Goal: Transaction & Acquisition: Download file/media

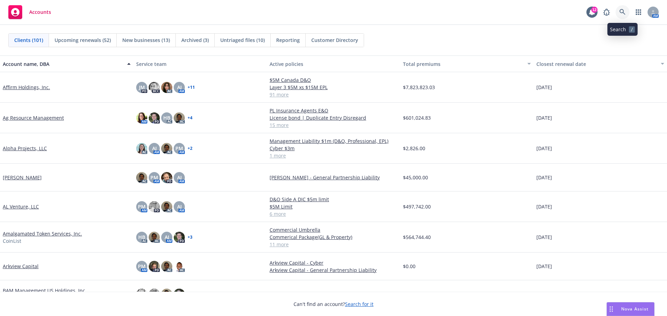
click at [621, 11] on icon at bounding box center [622, 12] width 6 height 6
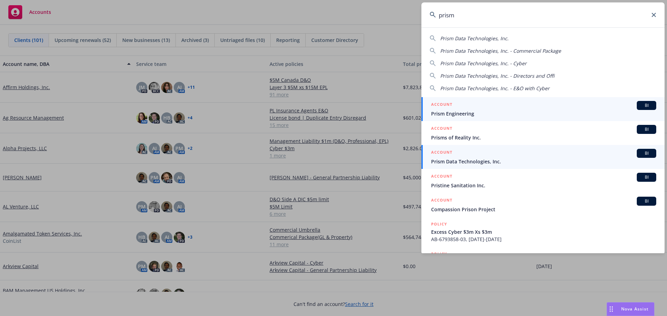
type input "prism"
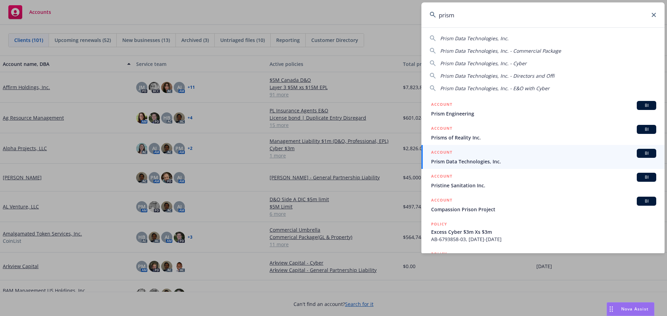
click at [467, 160] on span "Prism Data Technologies, Inc." at bounding box center [543, 161] width 225 height 7
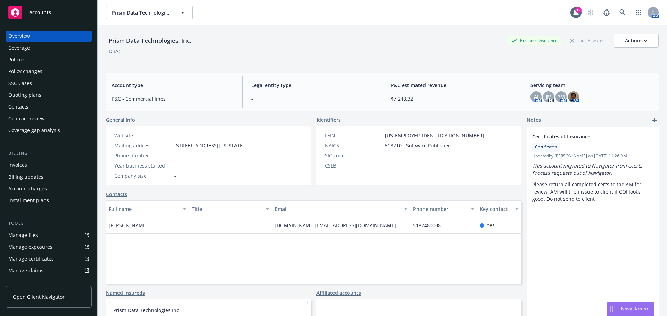
click at [22, 60] on div "Policies" at bounding box center [16, 59] width 17 height 11
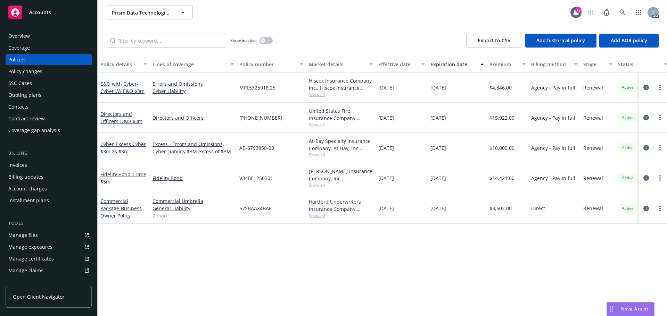
click at [19, 36] on div "Overview" at bounding box center [19, 36] width 22 height 11
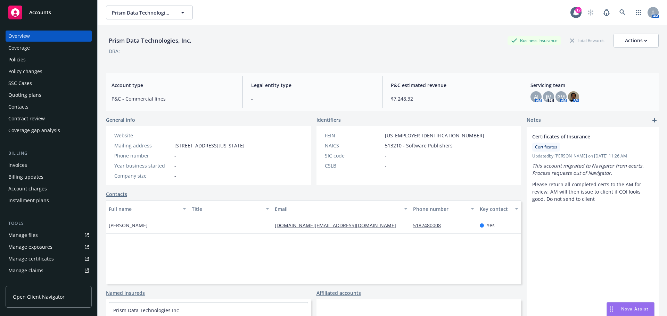
click at [30, 258] on div "Manage certificates" at bounding box center [31, 259] width 46 height 11
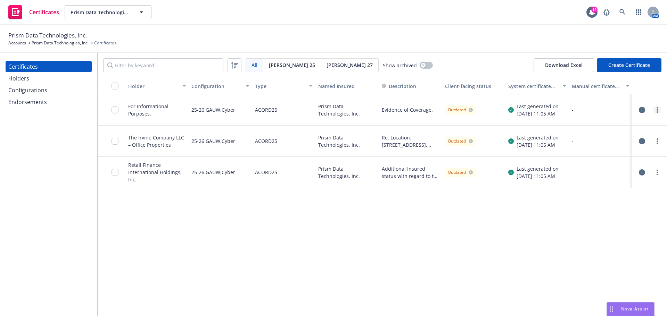
click at [657, 111] on icon "more" at bounding box center [657, 110] width 1 height 6
click at [591, 207] on link "Download uneditable generated certificate" at bounding box center [605, 208] width 111 height 14
click at [251, 241] on div "Holder Configuration Type Named Insured Description Client-facing status System…" at bounding box center [382, 197] width 569 height 239
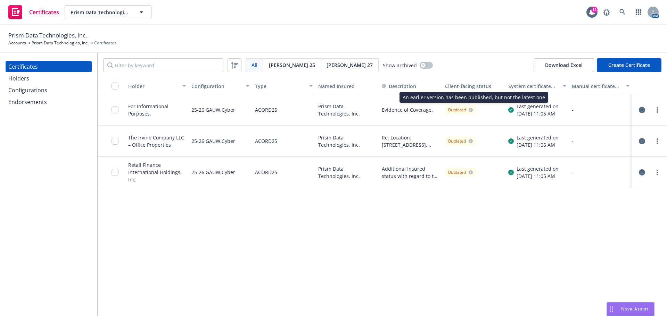
click at [471, 110] on icon at bounding box center [471, 110] width 4 height 4
click at [57, 43] on link "Prism Data Technologies, Inc." at bounding box center [60, 43] width 57 height 6
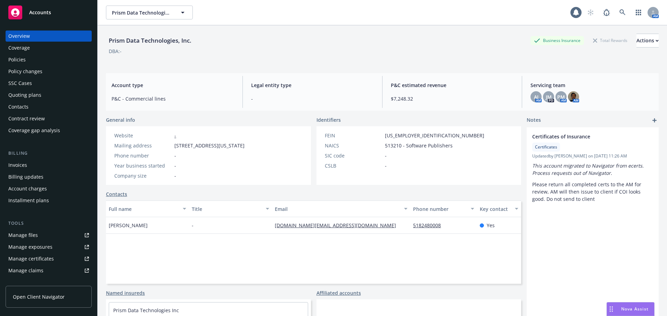
click at [22, 58] on div "Policies" at bounding box center [16, 59] width 17 height 11
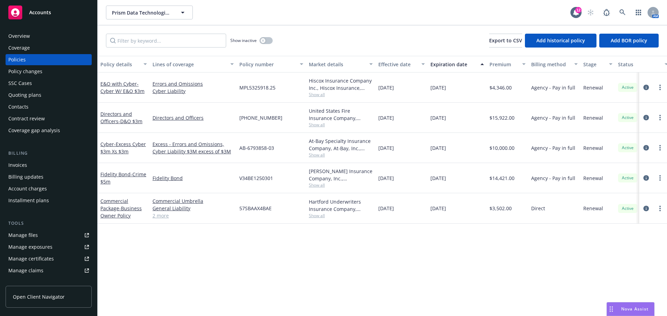
click at [35, 11] on span "Accounts" at bounding box center [40, 13] width 22 height 6
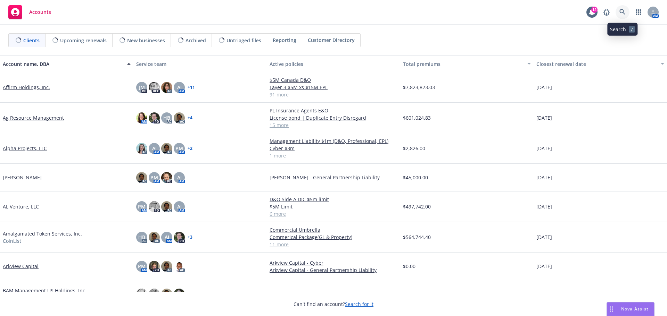
click at [623, 10] on icon at bounding box center [622, 12] width 6 height 6
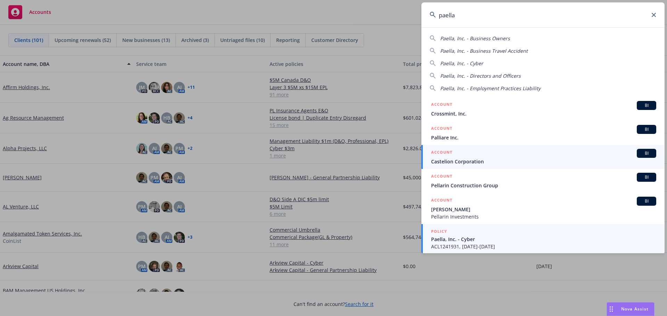
scroll to position [1, 0]
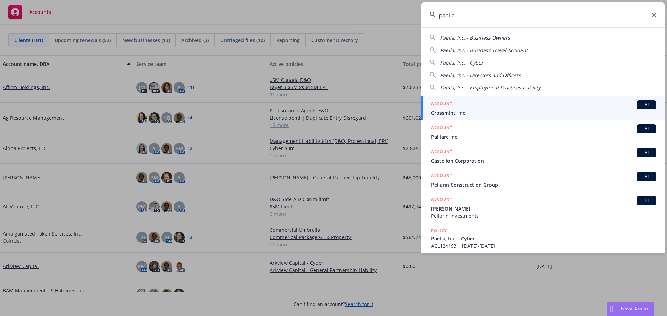
type input "paella"
click at [454, 112] on span "Crossmint, Inc." at bounding box center [543, 113] width 225 height 7
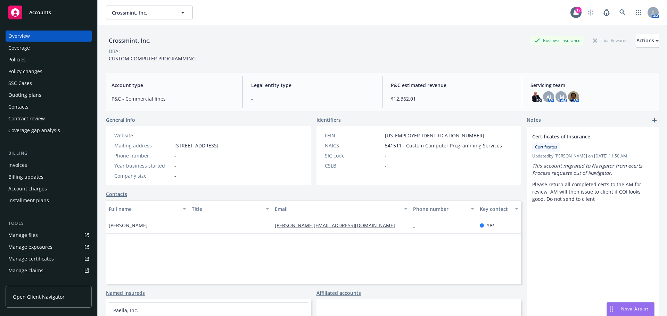
click at [22, 60] on div "Policies" at bounding box center [16, 59] width 17 height 11
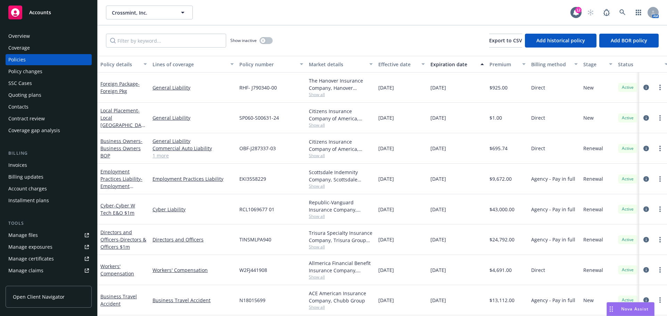
scroll to position [4, 0]
click at [18, 36] on div "Overview" at bounding box center [19, 36] width 22 height 11
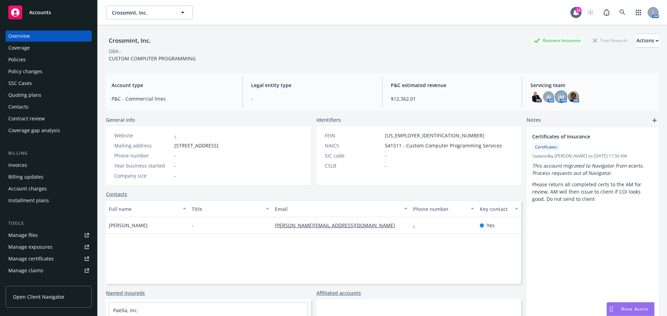
click at [558, 95] on span "JM" at bounding box center [561, 96] width 6 height 7
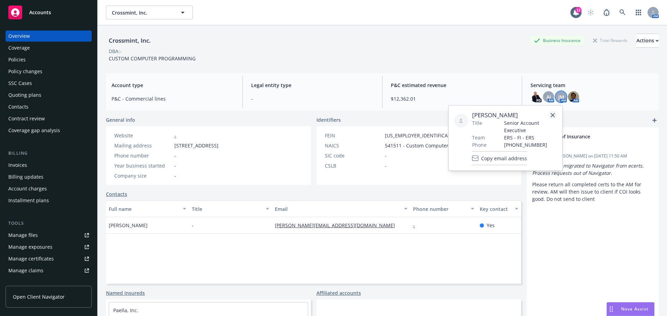
click at [553, 115] on icon "close" at bounding box center [553, 115] width 4 height 4
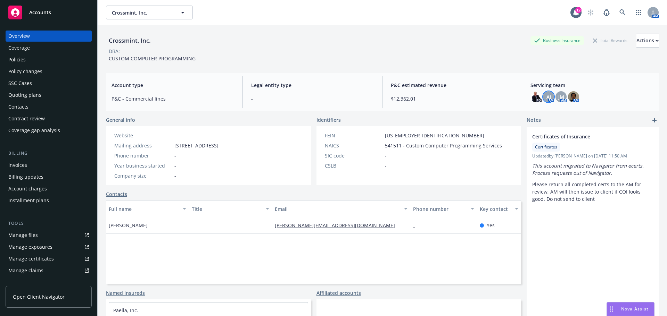
click at [546, 95] on span "AJ" at bounding box center [548, 96] width 5 height 7
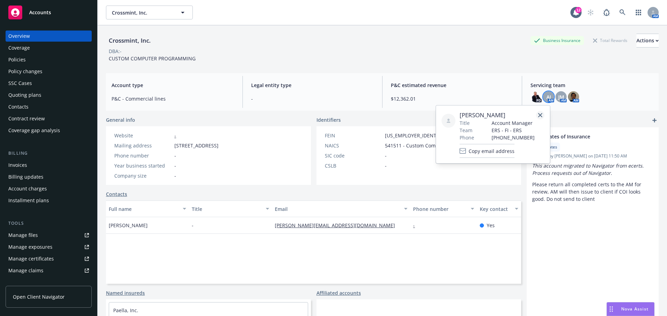
click at [541, 116] on icon "close" at bounding box center [540, 115] width 4 height 4
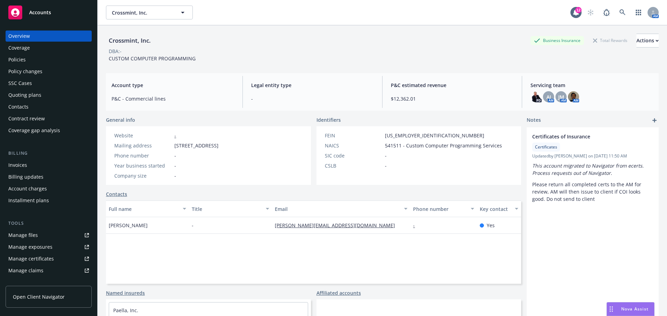
click at [24, 165] on div "Invoices" at bounding box center [17, 165] width 19 height 11
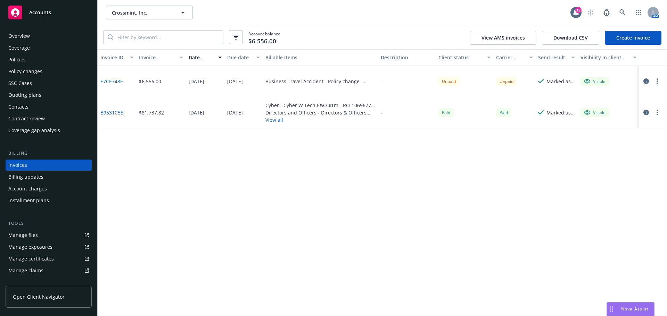
click at [113, 79] on link "E7CE748F" at bounding box center [111, 81] width 22 height 7
click at [25, 61] on div "Policies" at bounding box center [16, 59] width 17 height 11
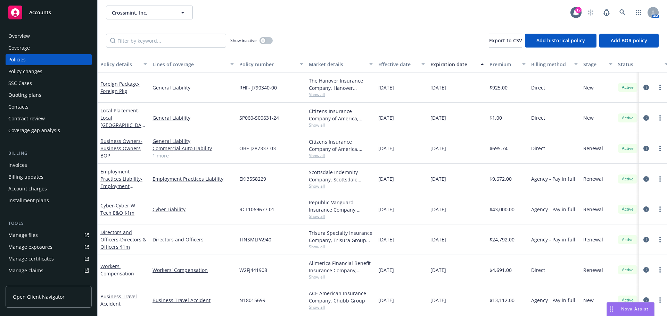
scroll to position [4, 0]
click at [203, 297] on link "Business Travel Accident" at bounding box center [193, 300] width 81 height 7
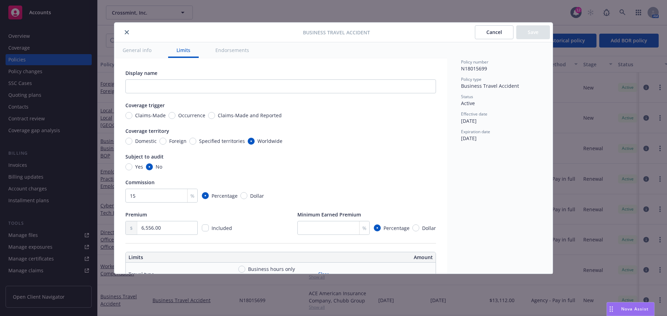
click at [129, 32] on icon "close" at bounding box center [127, 32] width 4 height 4
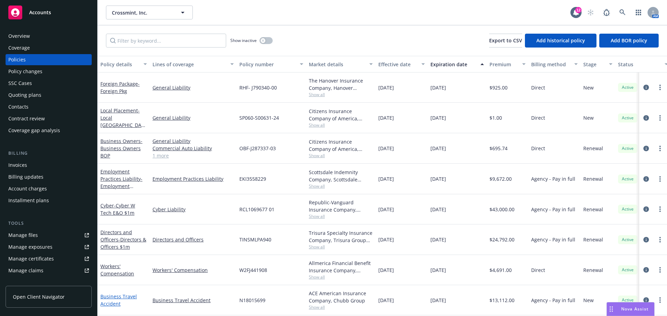
click at [114, 297] on link "Business Travel Accident" at bounding box center [118, 301] width 36 height 14
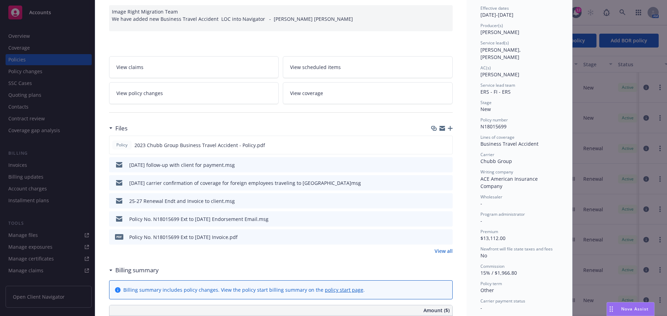
scroll to position [69, 0]
click at [433, 165] on icon "download file" at bounding box center [435, 165] width 6 height 6
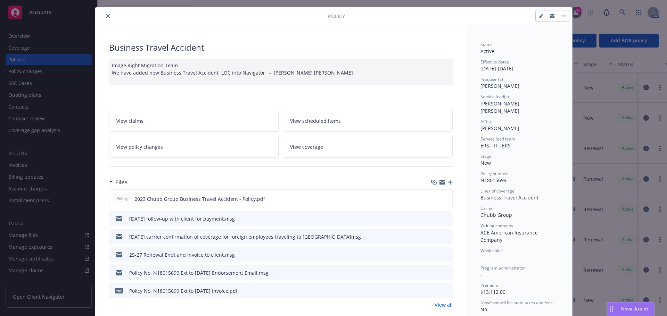
scroll to position [0, 0]
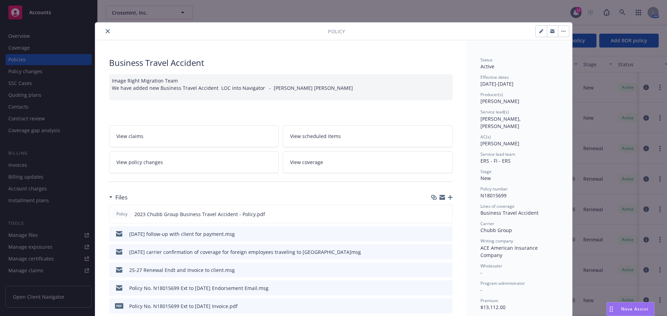
click at [107, 31] on icon "close" at bounding box center [108, 31] width 4 height 4
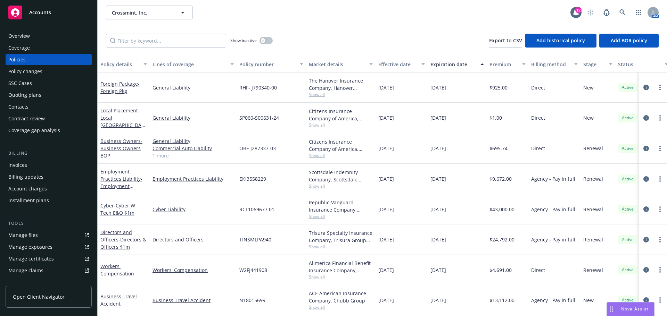
click at [26, 36] on div "Overview" at bounding box center [19, 36] width 22 height 11
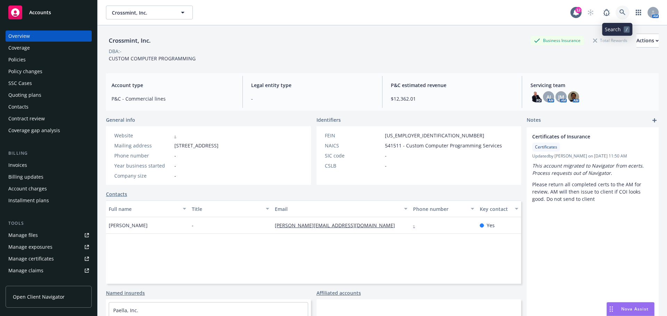
click at [619, 11] on icon at bounding box center [622, 12] width 6 height 6
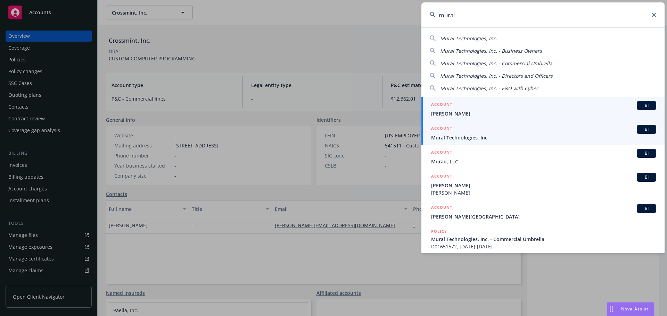
type input "mural"
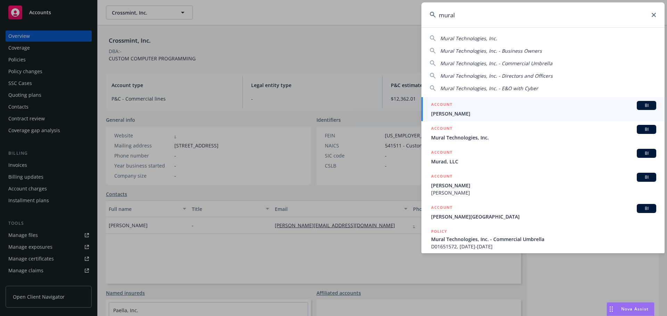
click at [472, 139] on span "Mural Technologies, Inc." at bounding box center [543, 137] width 225 height 7
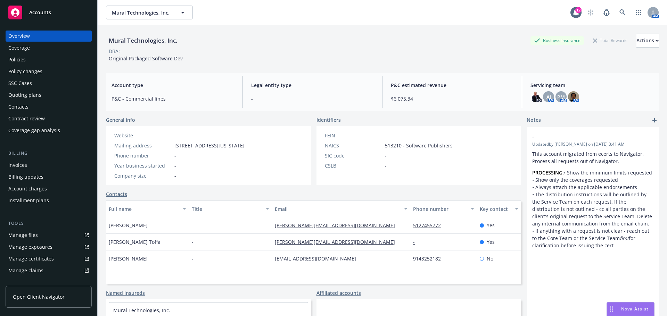
click at [22, 60] on div "Policies" at bounding box center [16, 59] width 17 height 11
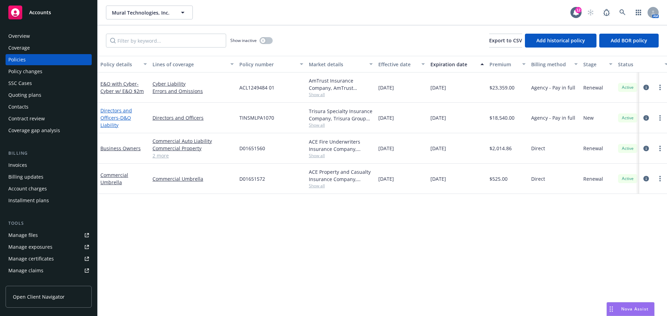
click at [120, 116] on span "- D&O Liability" at bounding box center [115, 122] width 31 height 14
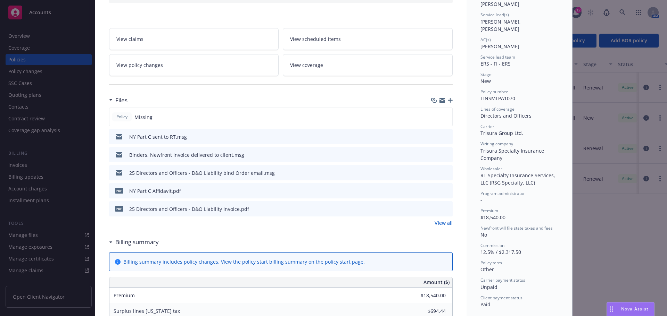
scroll to position [104, 0]
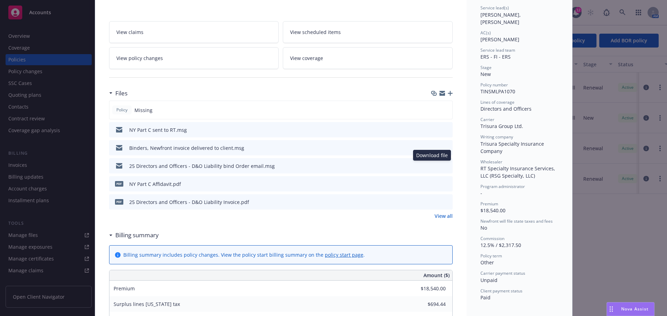
click at [432, 167] on icon "download file" at bounding box center [435, 166] width 6 height 6
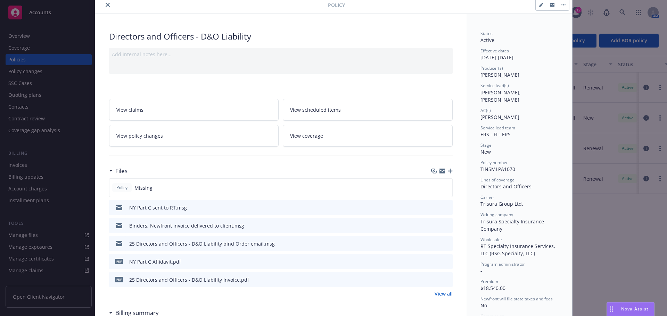
scroll to position [0, 0]
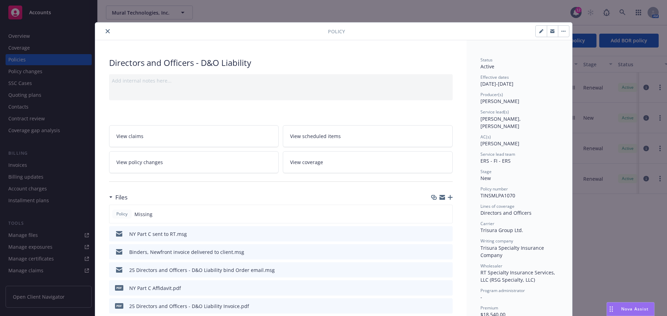
click at [106, 32] on icon "close" at bounding box center [108, 31] width 4 height 4
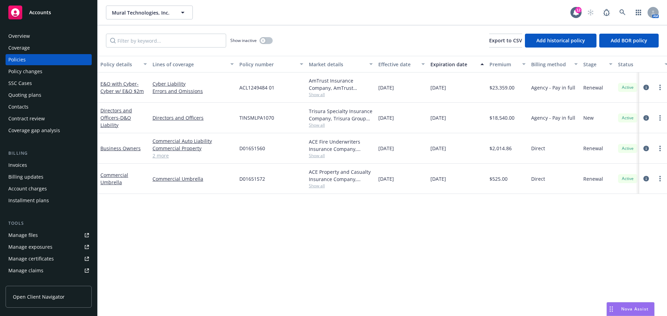
click at [41, 10] on span "Accounts" at bounding box center [40, 13] width 22 height 6
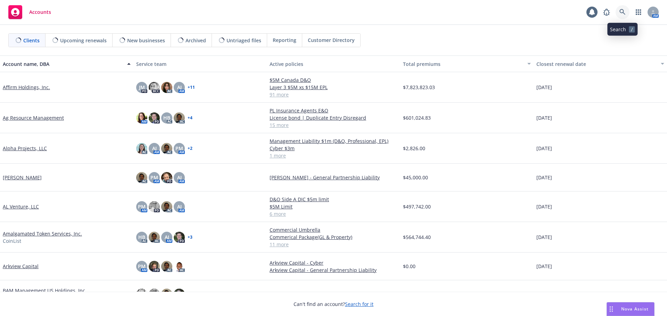
click at [624, 11] on icon at bounding box center [622, 12] width 6 height 6
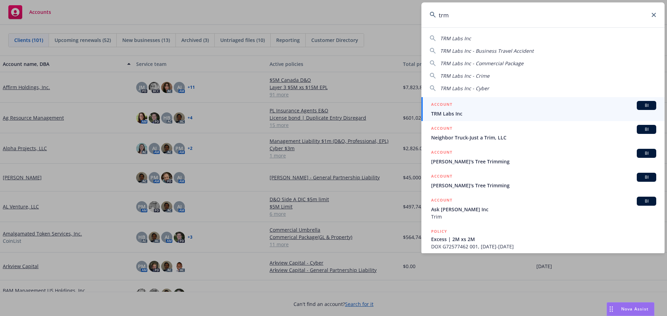
type input "trm"
click at [471, 115] on span "TRM Labs Inc" at bounding box center [543, 113] width 225 height 7
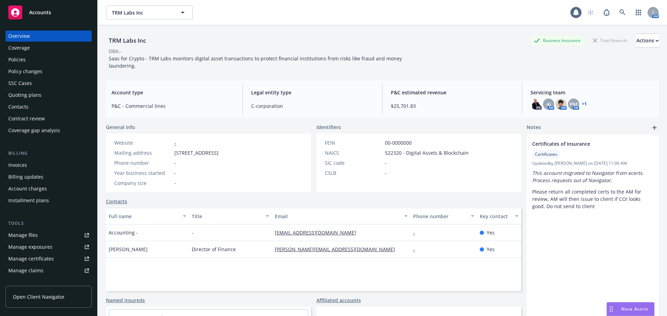
click at [30, 56] on div "Policies" at bounding box center [48, 59] width 81 height 11
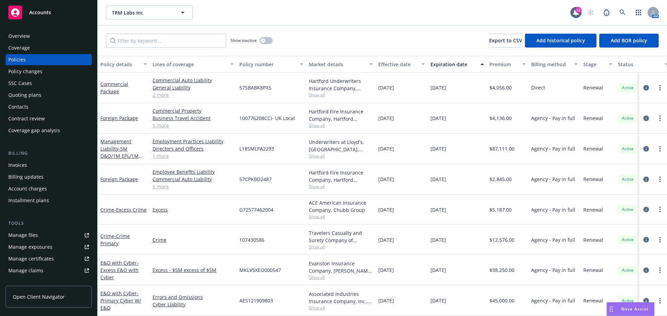
click at [27, 37] on div "Overview" at bounding box center [19, 36] width 22 height 11
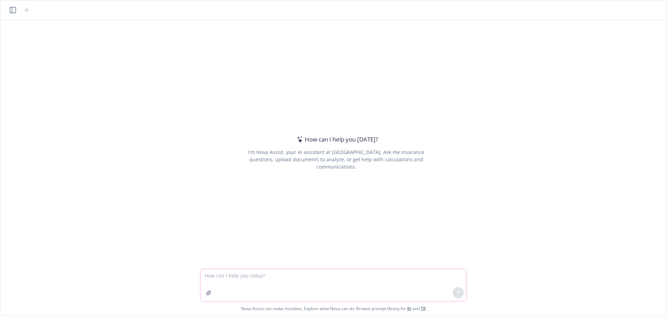
click at [259, 278] on textarea at bounding box center [333, 286] width 266 height 32
type textarea "How should I describe General Liability insurance coverage"
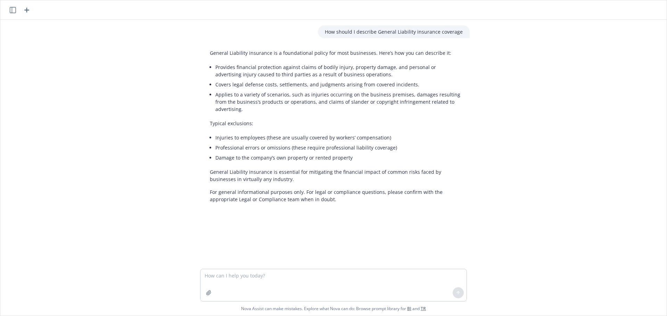
click at [210, 52] on p "General Liability insurance is a foundational policy for most businesses. Here’…" at bounding box center [336, 52] width 253 height 7
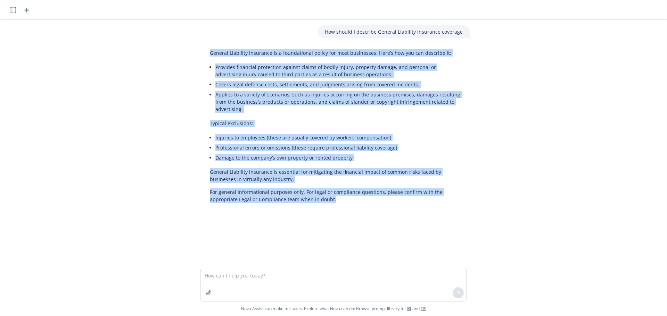
drag, startPoint x: 207, startPoint y: 52, endPoint x: 431, endPoint y: 192, distance: 264.6
click at [431, 192] on div "General Liability insurance is a foundational policy for most businesses. Here’…" at bounding box center [336, 126] width 267 height 159
copy div "General Liability insurance is a foundational policy for most businesses. Here’…"
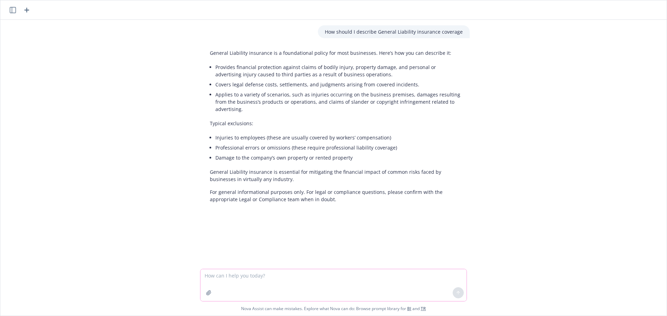
click at [228, 278] on textarea at bounding box center [333, 286] width 266 height 32
type textarea "H"
click at [205, 274] on textarea "Describe Hired Non-owned Auto Ins" at bounding box center [333, 286] width 266 height 32
type textarea "Provide a description of Hired, Non-owned Auto Insurance coverage"
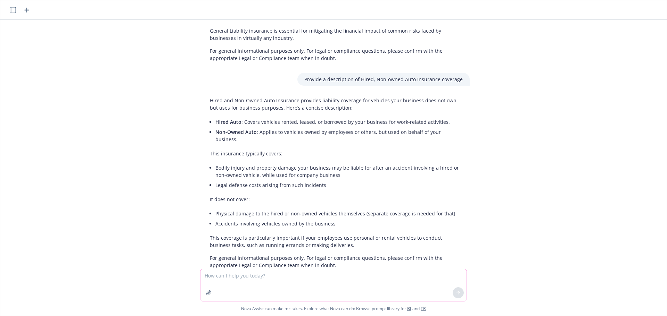
scroll to position [146, 0]
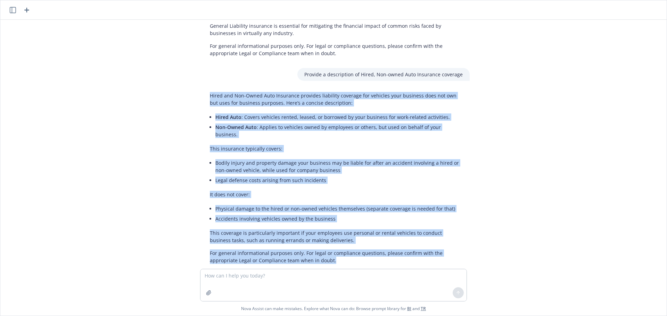
drag, startPoint x: 207, startPoint y: 87, endPoint x: 373, endPoint y: 245, distance: 228.8
click at [373, 245] on div "Hired and Non-Owned Auto Insurance provides liability coverage for vehicles you…" at bounding box center [336, 178] width 267 height 178
copy div "Hired and Non-Owned Auto Insurance provides liability coverage for vehicles you…"
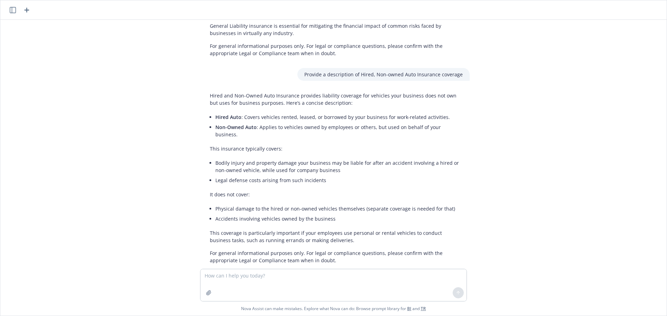
click at [148, 57] on div "How should I describe General Liability insurance coverage General Liability in…" at bounding box center [333, 144] width 661 height 249
click at [243, 278] on textarea at bounding box center [333, 286] width 266 height 32
type textarea "Provide a high level description of workers compensation coverage including emp…"
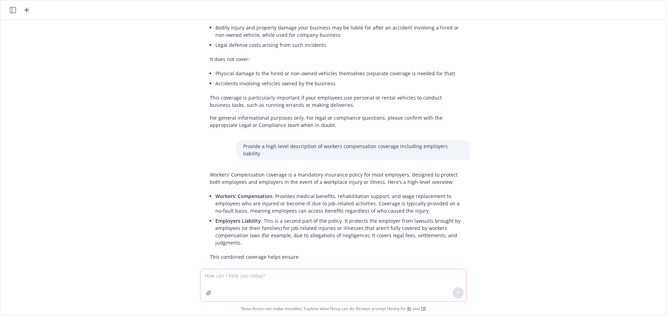
scroll to position [317, 0]
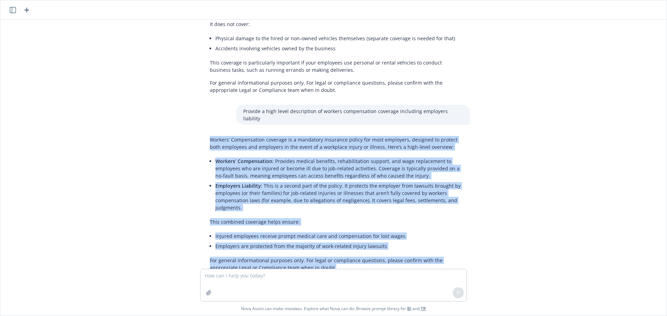
drag, startPoint x: 207, startPoint y: 117, endPoint x: 402, endPoint y: 251, distance: 235.9
click at [402, 251] on div "Workers’ Compensation coverage is a mandatory insurance policy for most employe…" at bounding box center [336, 203] width 267 height 141
copy div "Workers’ Compensation coverage is a mandatory insurance policy for most employe…"
click at [134, 108] on div "How should I describe General Liability insurance coverage General Liability in…" at bounding box center [333, 144] width 661 height 249
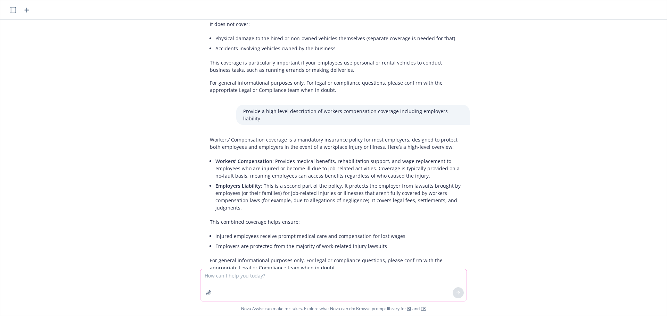
click at [275, 283] on textarea at bounding box center [333, 286] width 266 height 32
type textarea "Provide a high level description of umbrella liability coverage"
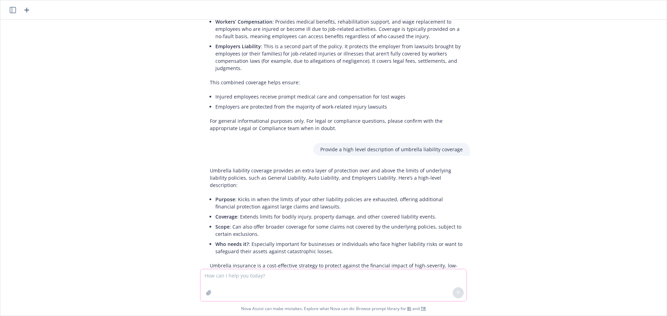
scroll to position [475, 0]
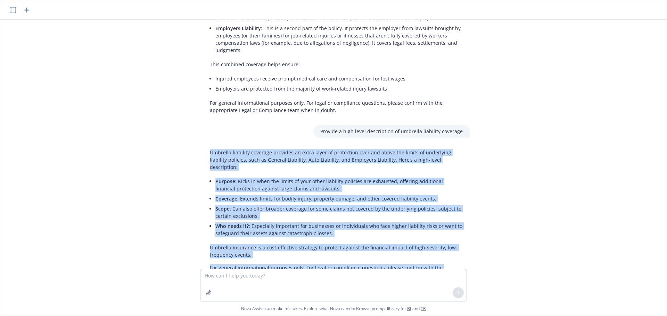
drag, startPoint x: 208, startPoint y: 130, endPoint x: 333, endPoint y: 245, distance: 170.2
click at [333, 245] on div "Umbrella liability coverage provides an extra layer of protection over and abov…" at bounding box center [336, 213] width 267 height 135
copy div "Umbrella liability coverage provides an extra layer of protection over and abov…"
click at [131, 127] on div "How should I describe General Liability insurance coverage General Liability in…" at bounding box center [333, 144] width 661 height 249
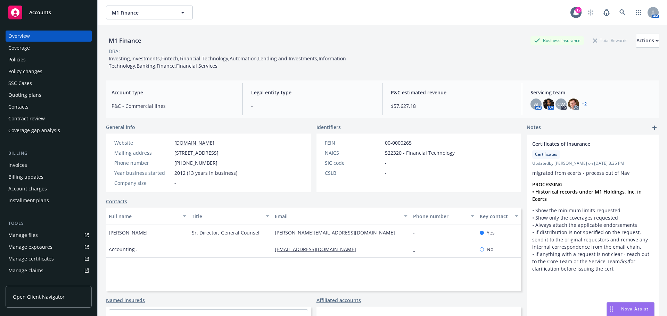
click at [19, 61] on div "Policies" at bounding box center [16, 59] width 17 height 11
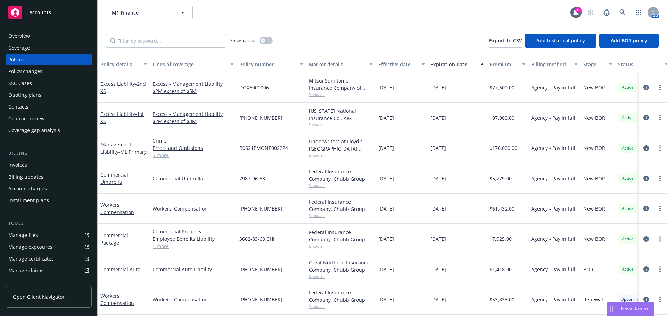
scroll to position [34, 0]
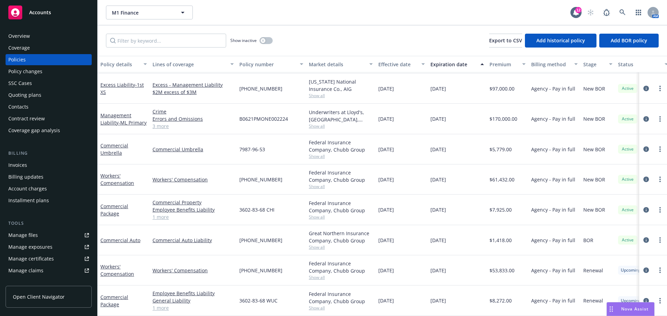
click at [162, 305] on link "1 more" at bounding box center [193, 308] width 81 height 7
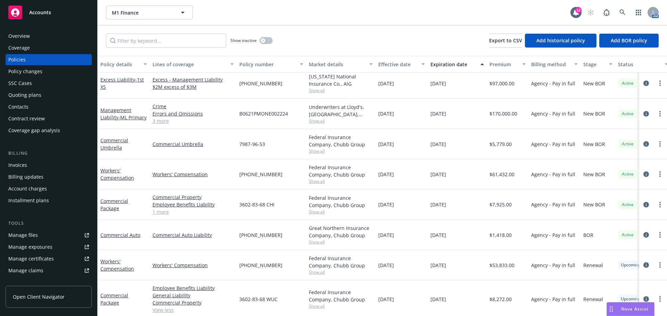
scroll to position [42, 0]
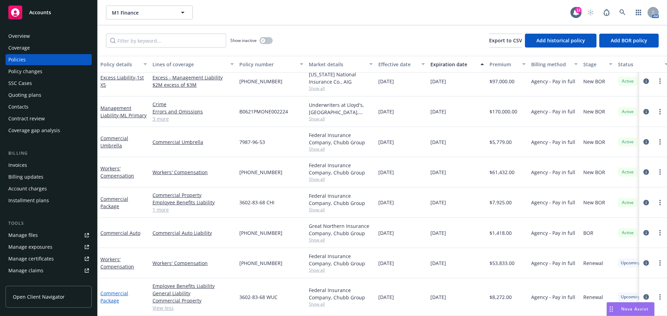
click at [114, 296] on link "Commercial Package" at bounding box center [114, 297] width 28 height 14
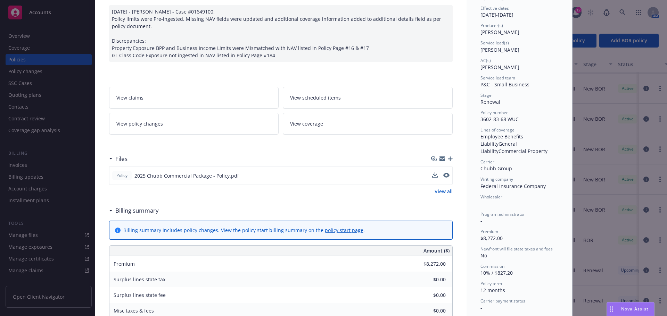
scroll to position [69, 0]
click at [431, 175] on icon "download file" at bounding box center [434, 175] width 6 height 6
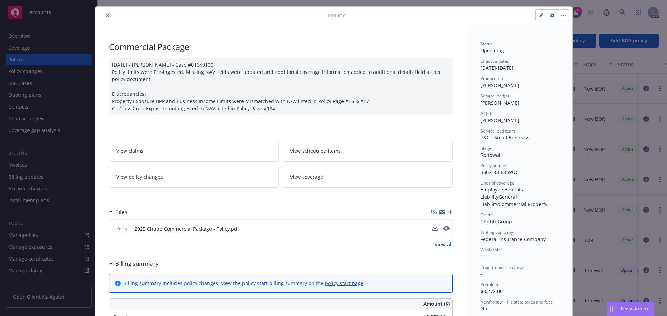
scroll to position [0, 0]
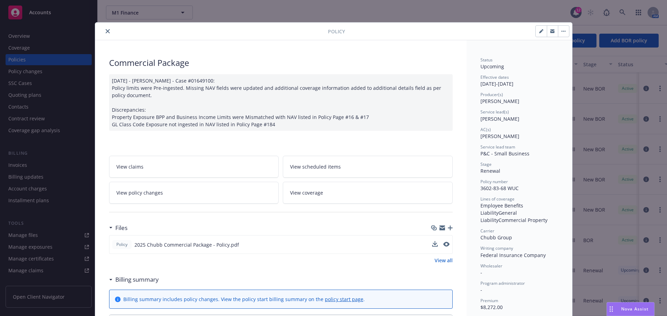
click at [104, 33] on button "close" at bounding box center [108, 31] width 8 height 8
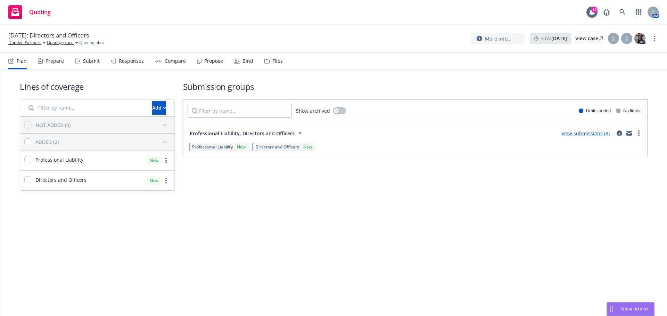
click at [588, 135] on link "View submissions (8)" at bounding box center [585, 133] width 48 height 7
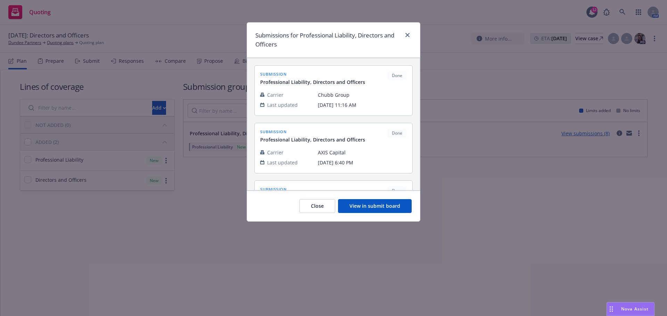
click at [388, 205] on button "View in submit board" at bounding box center [375, 206] width 74 height 14
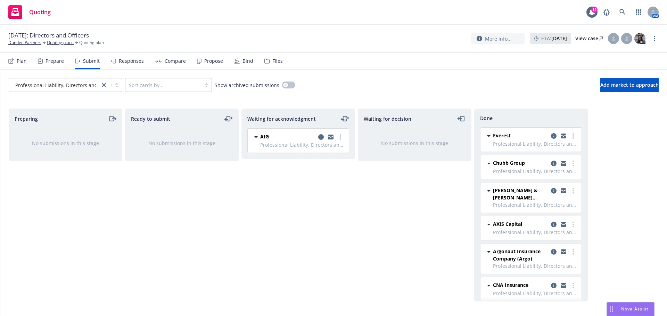
click at [167, 60] on div "Compare" at bounding box center [175, 61] width 21 height 6
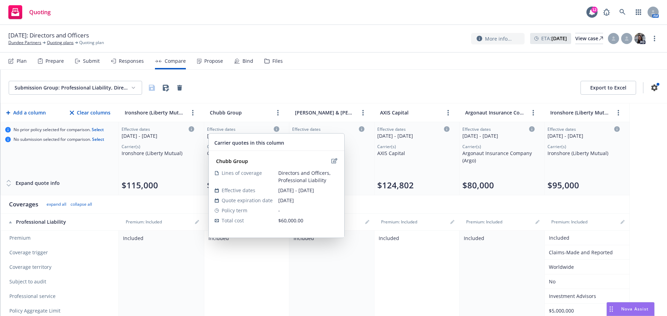
click at [275, 130] on icon at bounding box center [277, 129] width 6 height 6
click at [277, 131] on icon at bounding box center [277, 129] width 6 height 6
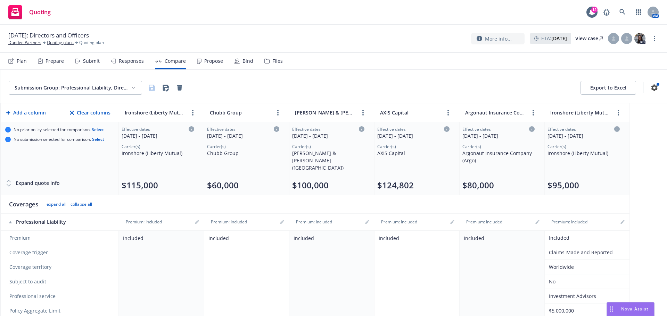
click at [276, 130] on icon at bounding box center [277, 129] width 6 height 6
